Goal: Transaction & Acquisition: Download file/media

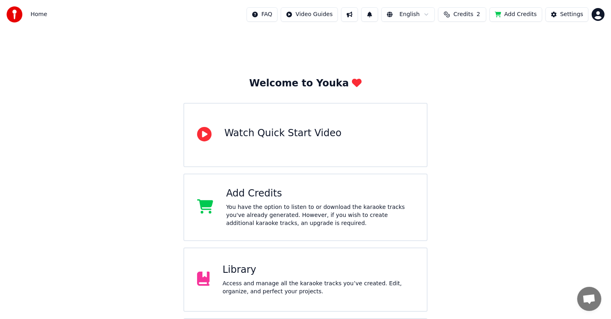
click at [228, 282] on div "Access and manage all the karaoke tracks you’ve created. Edit, organize, and pe…" at bounding box center [317, 288] width 191 height 16
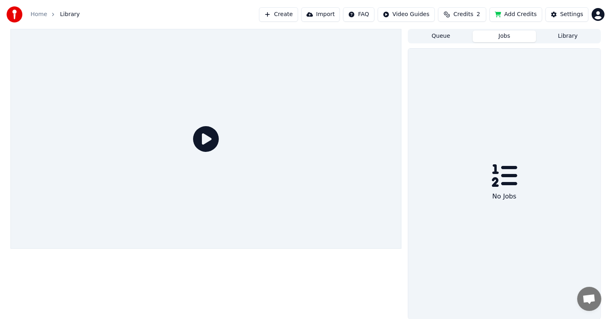
click at [504, 35] on button "Jobs" at bounding box center [505, 37] width 64 height 12
click at [431, 34] on button "Queue" at bounding box center [441, 37] width 64 height 12
click at [566, 36] on button "Library" at bounding box center [568, 37] width 64 height 12
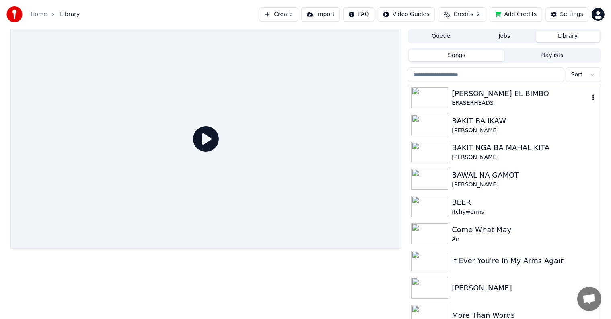
click at [481, 99] on div "[PERSON_NAME] EL BIMBO" at bounding box center [520, 93] width 137 height 11
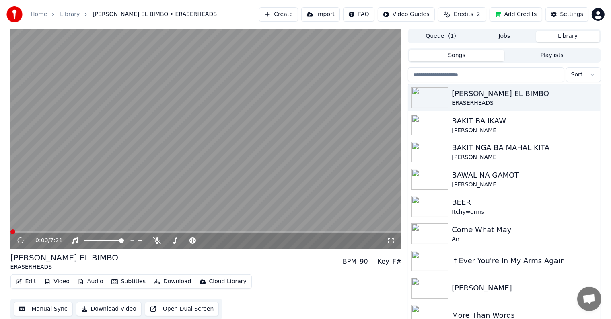
click at [170, 281] on button "Download" at bounding box center [172, 281] width 44 height 11
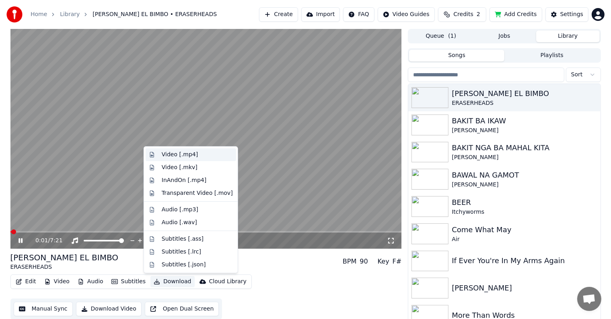
click at [191, 153] on div "Video [.mp4]" at bounding box center [180, 155] width 36 height 8
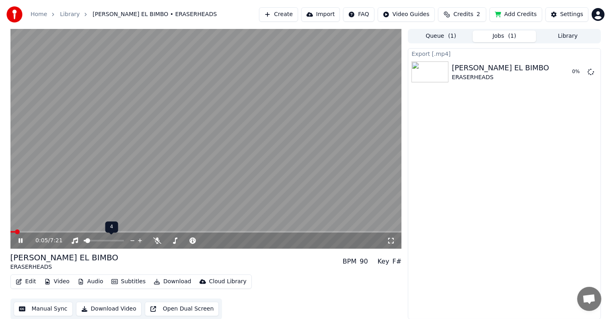
click at [85, 240] on span at bounding box center [85, 241] width 2 height 2
click at [84, 240] on span at bounding box center [84, 241] width 0 height 2
